Goal: Task Accomplishment & Management: Manage account settings

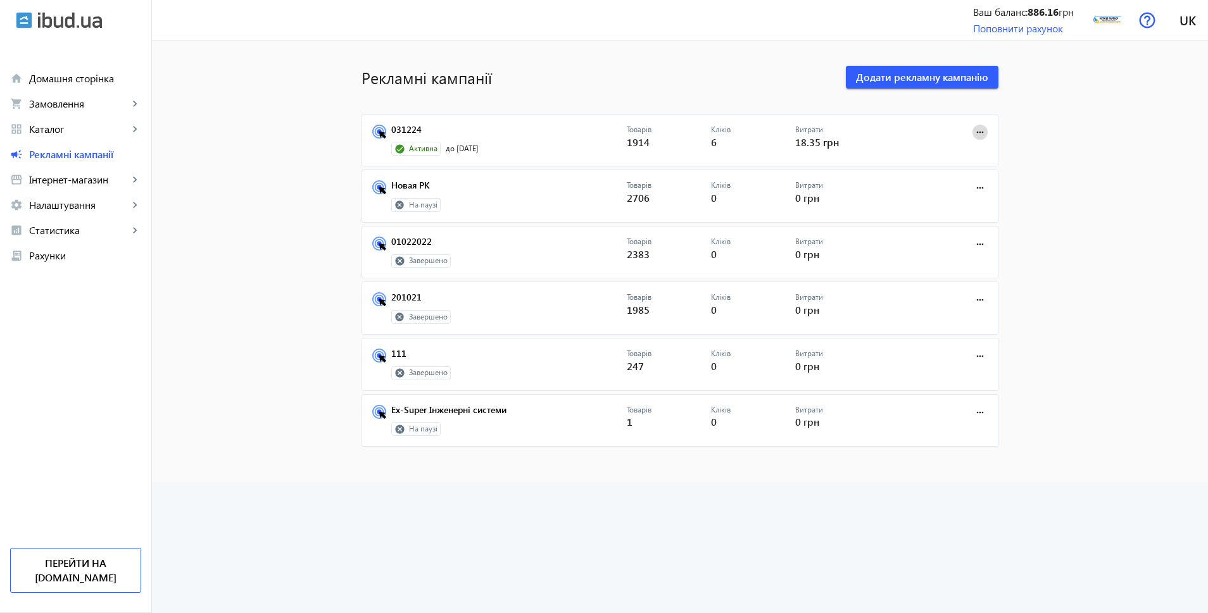
click at [976, 125] on mat-icon "more_horiz" at bounding box center [980, 132] width 14 height 14
click at [929, 159] on span "Зупинити" at bounding box center [940, 160] width 66 height 10
